Goal: Information Seeking & Learning: Learn about a topic

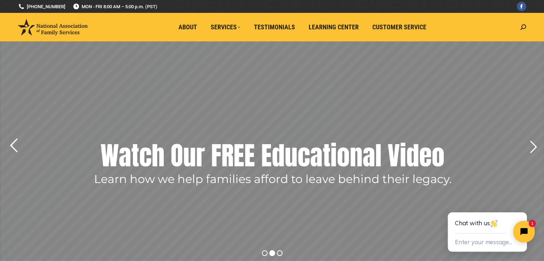
click at [13, 145] on rs-arrow at bounding box center [14, 146] width 18 height 18
click at [10, 143] on rs-arrow at bounding box center [14, 146] width 18 height 18
click at [535, 146] on rs-arrow at bounding box center [533, 147] width 18 height 18
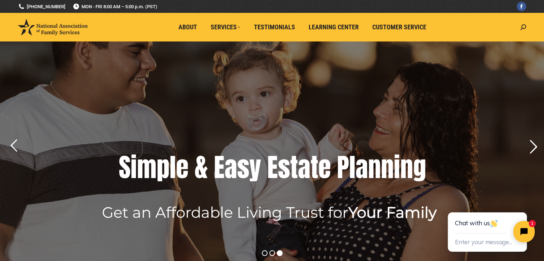
click at [534, 146] on rs-arrow at bounding box center [533, 147] width 18 height 18
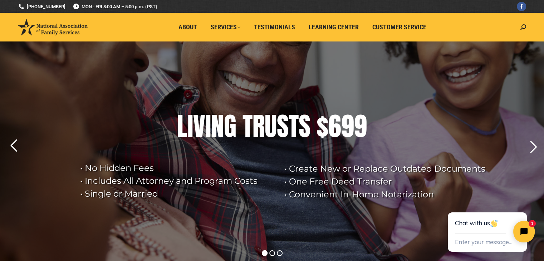
click at [379, 136] on div "L I V I N G T R U S T S $ 6 9 9" at bounding box center [272, 126] width 296 height 29
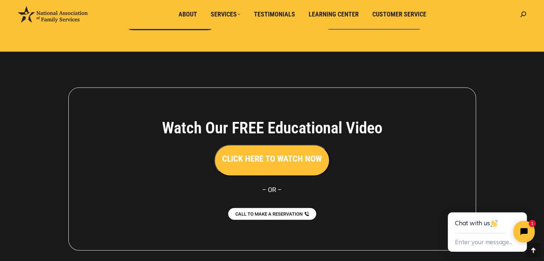
scroll to position [1579, 0]
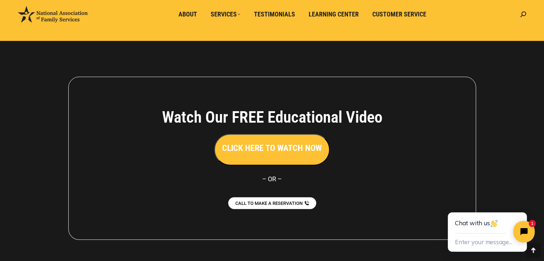
click at [299, 141] on button "CLICK HERE TO WATCH NOW" at bounding box center [272, 149] width 116 height 31
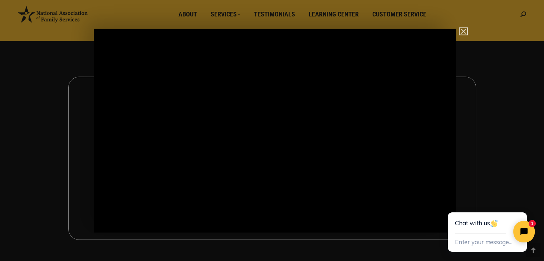
click at [466, 29] on img "Close" at bounding box center [460, 35] width 12 height 12
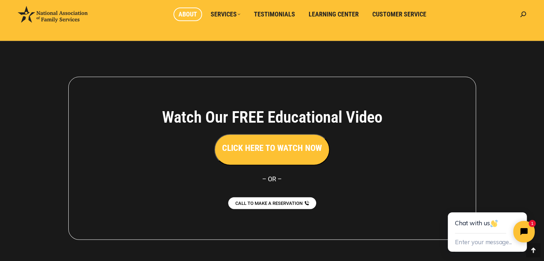
click at [193, 16] on span "About" at bounding box center [187, 14] width 19 height 8
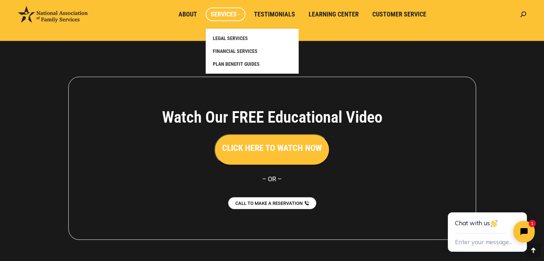
click at [218, 15] on span "Services" at bounding box center [226, 14] width 30 height 8
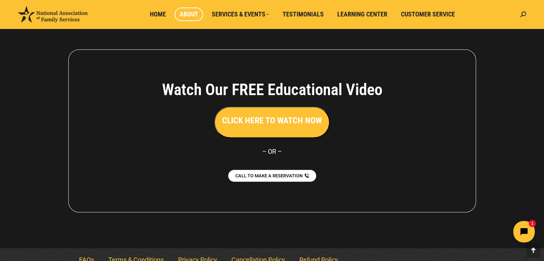
scroll to position [557, 0]
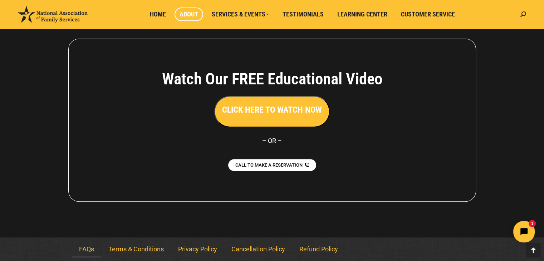
click at [88, 251] on link "FAQs" at bounding box center [86, 249] width 29 height 16
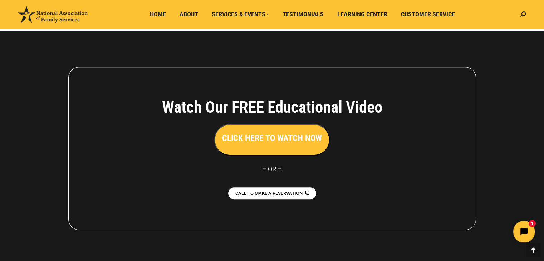
scroll to position [599, 0]
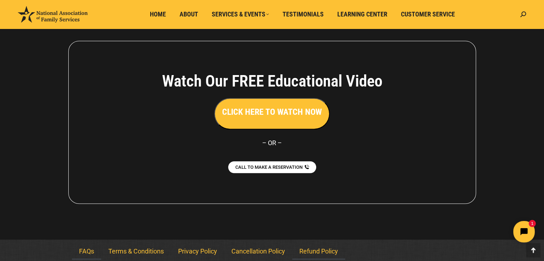
click at [315, 251] on link "Refund Policy" at bounding box center [318, 251] width 53 height 16
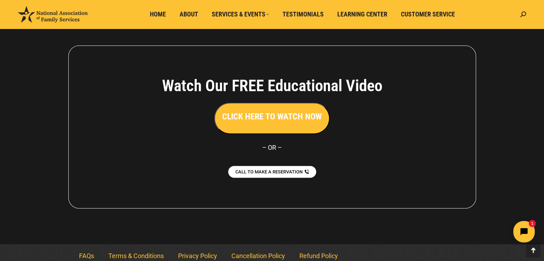
scroll to position [358, 0]
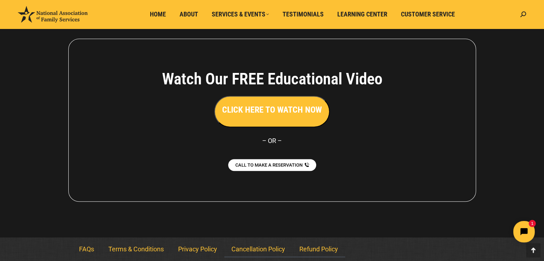
click at [265, 248] on link "Cancellation Policy" at bounding box center [258, 249] width 68 height 16
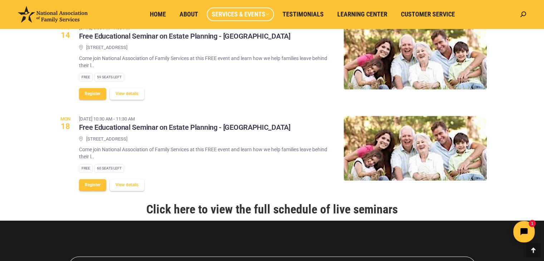
scroll to position [816, 0]
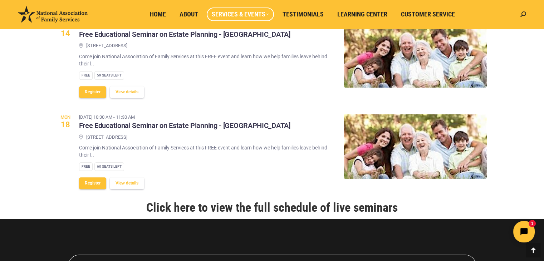
click at [231, 214] on link "Click here to view the full schedule of live seminars" at bounding box center [271, 207] width 251 height 14
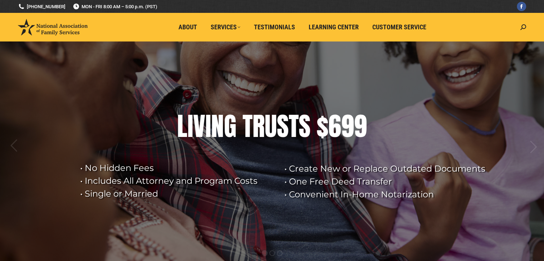
click at [314, 131] on div "L I V I N G T R U S T S $ 6 9 9" at bounding box center [272, 126] width 296 height 29
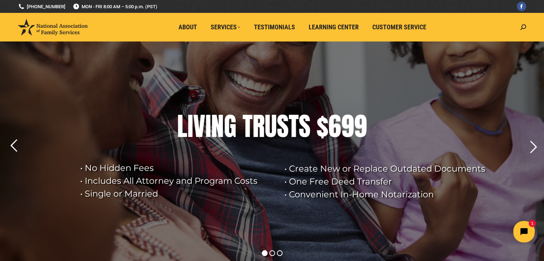
click at [289, 134] on div "T" at bounding box center [294, 126] width 10 height 29
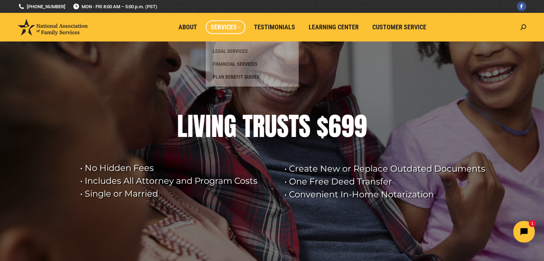
click at [233, 25] on span "Services" at bounding box center [226, 27] width 30 height 8
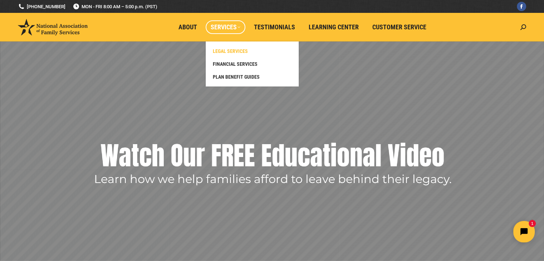
click at [230, 50] on span "LEGAL SERVICES" at bounding box center [230, 51] width 35 height 6
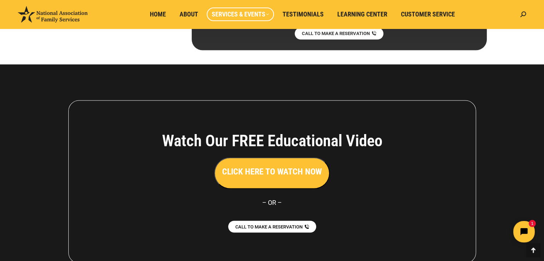
scroll to position [4023, 0]
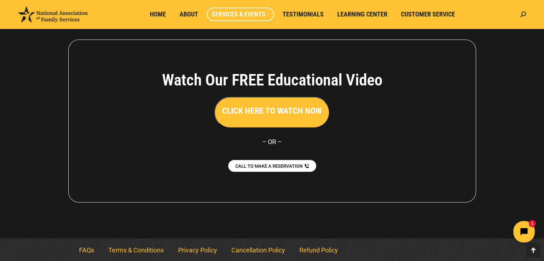
click at [314, 117] on button "CLICK HERE TO WATCH NOW" at bounding box center [272, 112] width 116 height 31
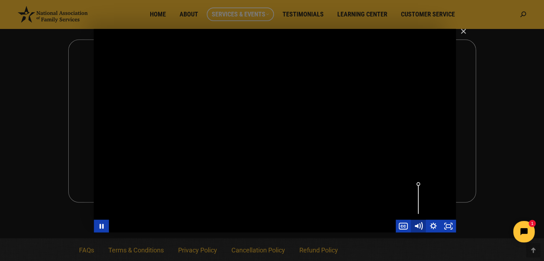
click at [417, 223] on icon "Mute" at bounding box center [418, 225] width 18 height 15
click at [417, 223] on icon "Unmute" at bounding box center [418, 225] width 18 height 15
click at [417, 223] on icon "Mute" at bounding box center [418, 225] width 18 height 15
click at [417, 223] on icon "Unmute" at bounding box center [418, 225] width 18 height 15
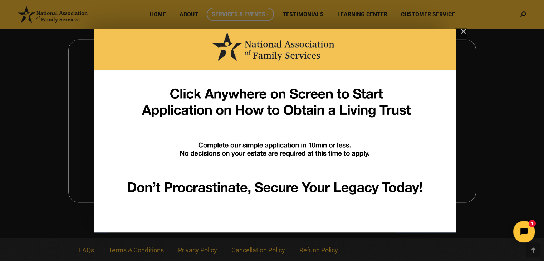
click at [417, 133] on img "Main Video - Full Webinar (Emma) Landon V1.4" at bounding box center [275, 131] width 362 height 204
